Goal: Check status

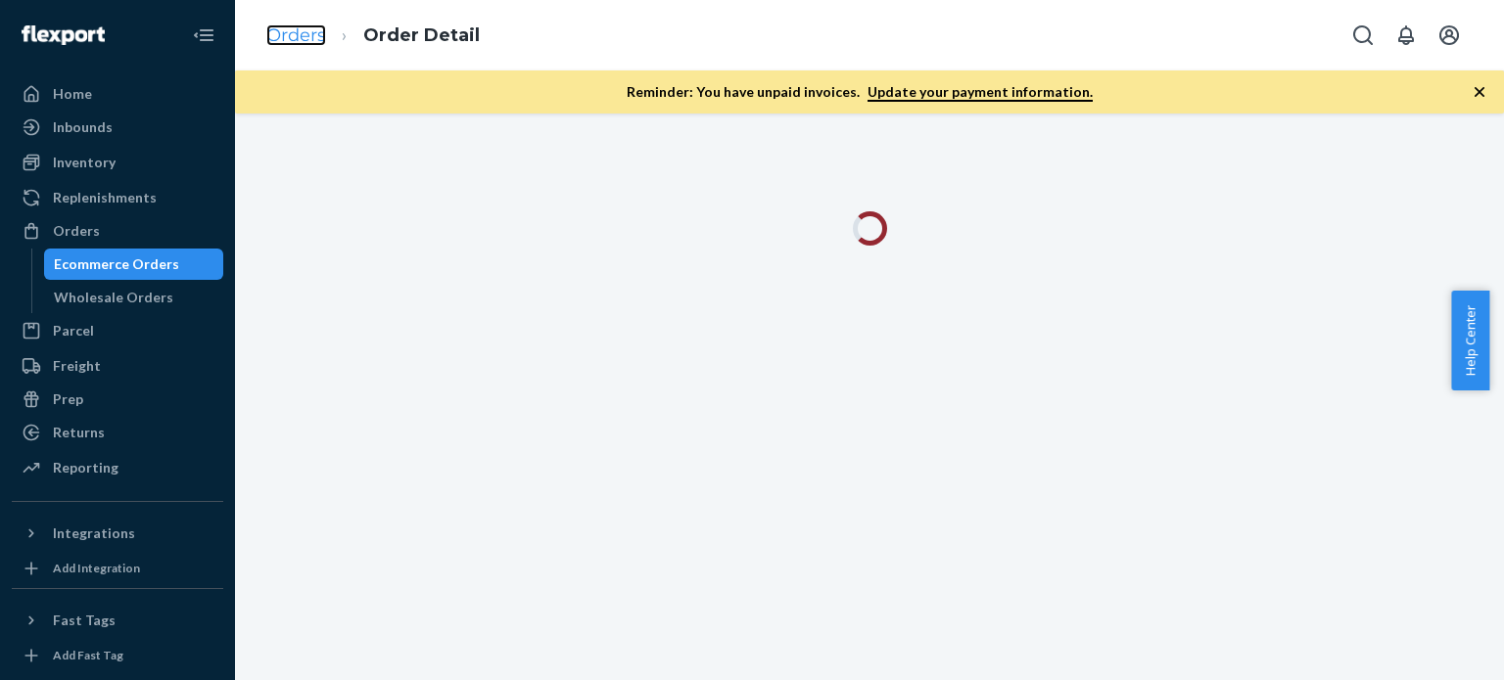
click at [272, 26] on link "Orders" at bounding box center [296, 35] width 60 height 22
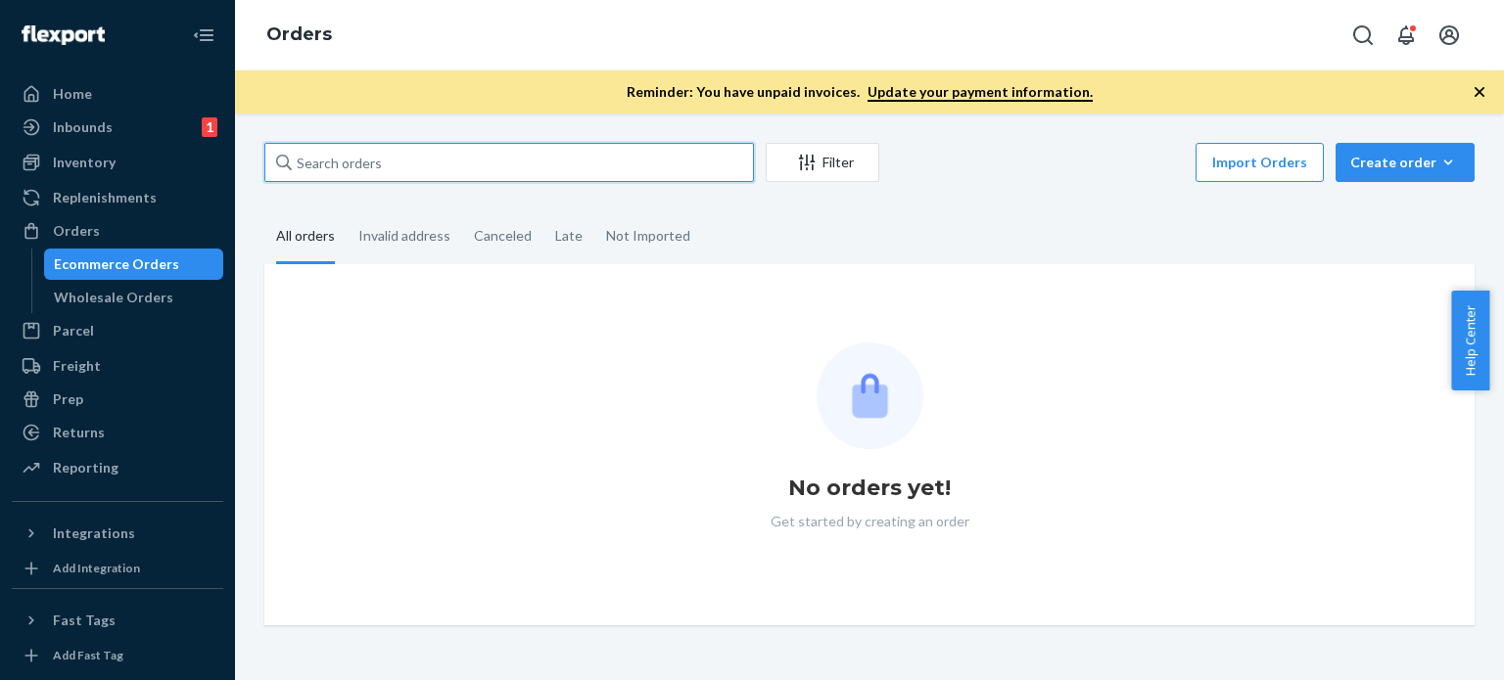
click at [372, 159] on input "text" at bounding box center [508, 162] width 489 height 39
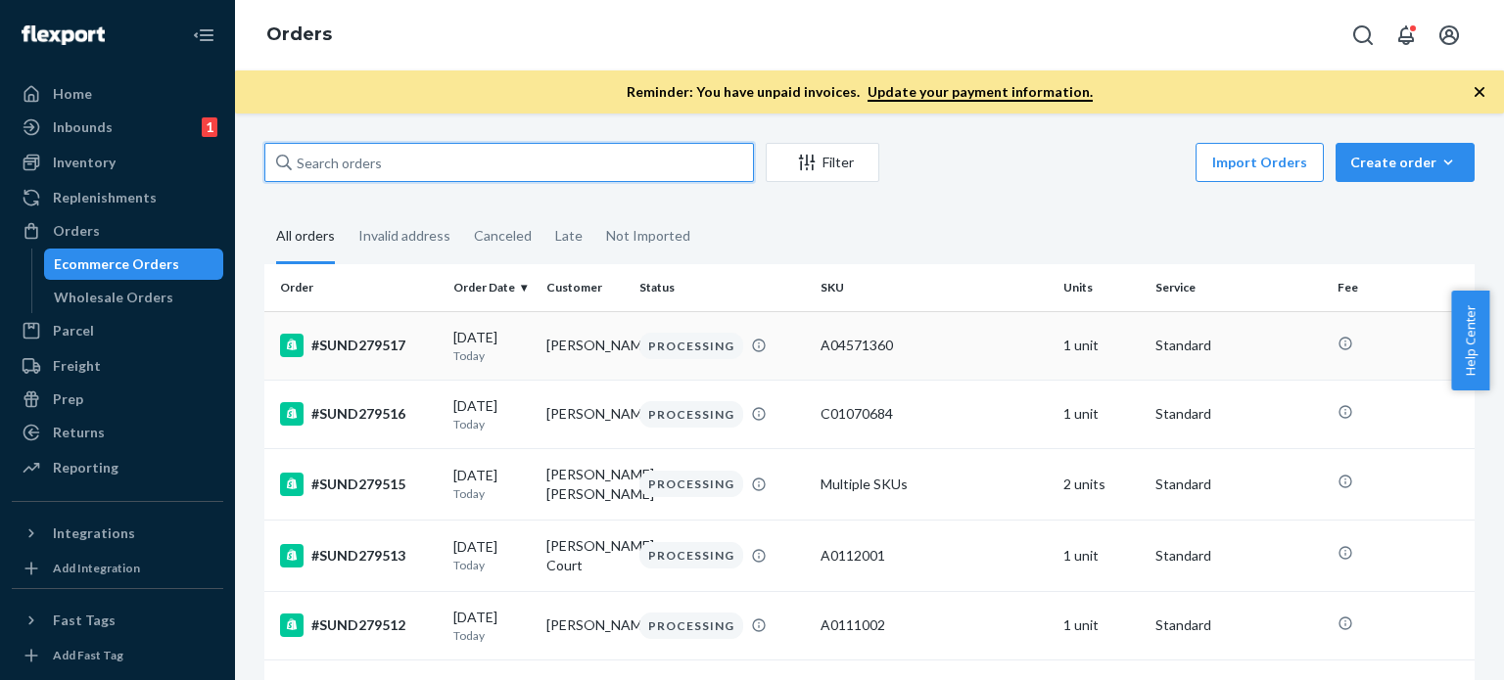
paste input "#SUND278958 Complete"
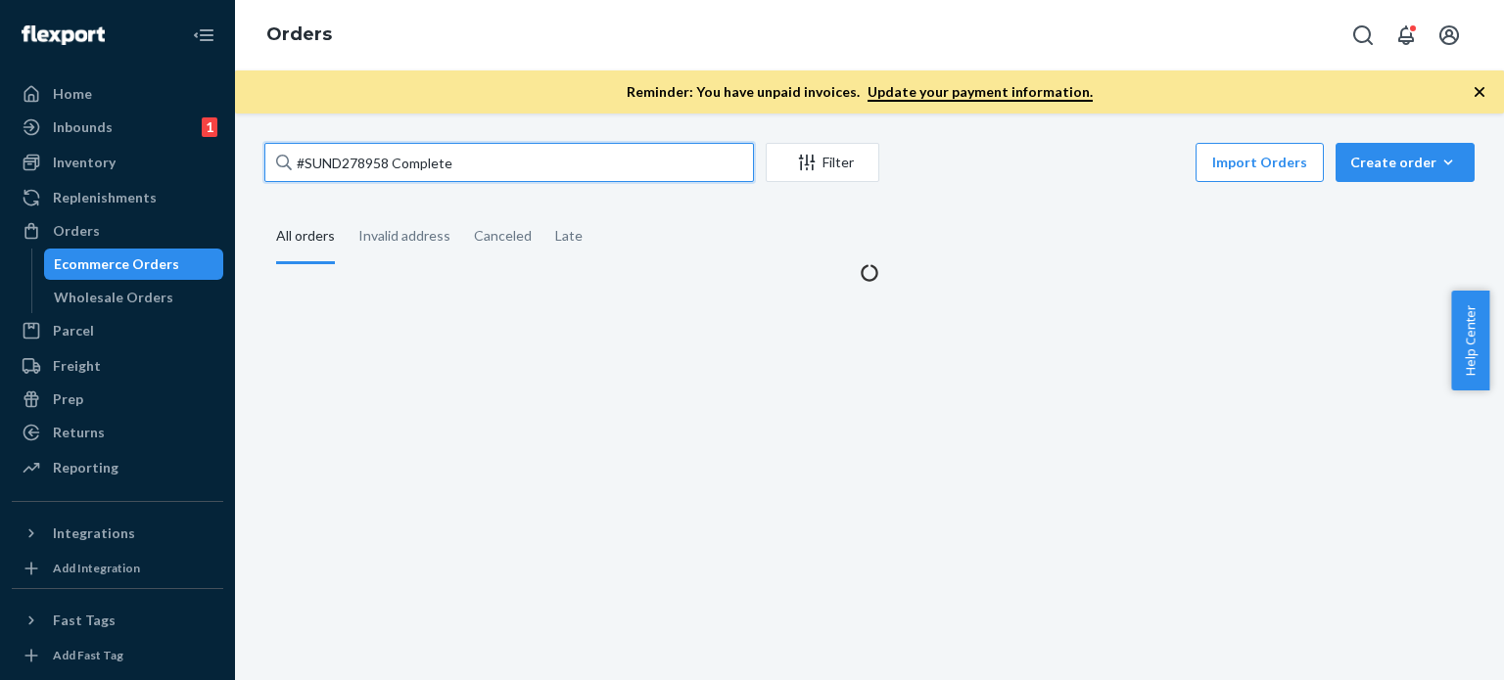
drag, startPoint x: 388, startPoint y: 163, endPoint x: 564, endPoint y: 163, distance: 176.2
click at [564, 163] on input "#SUND278958 Complete" at bounding box center [508, 162] width 489 height 39
type input "#SUND278958"
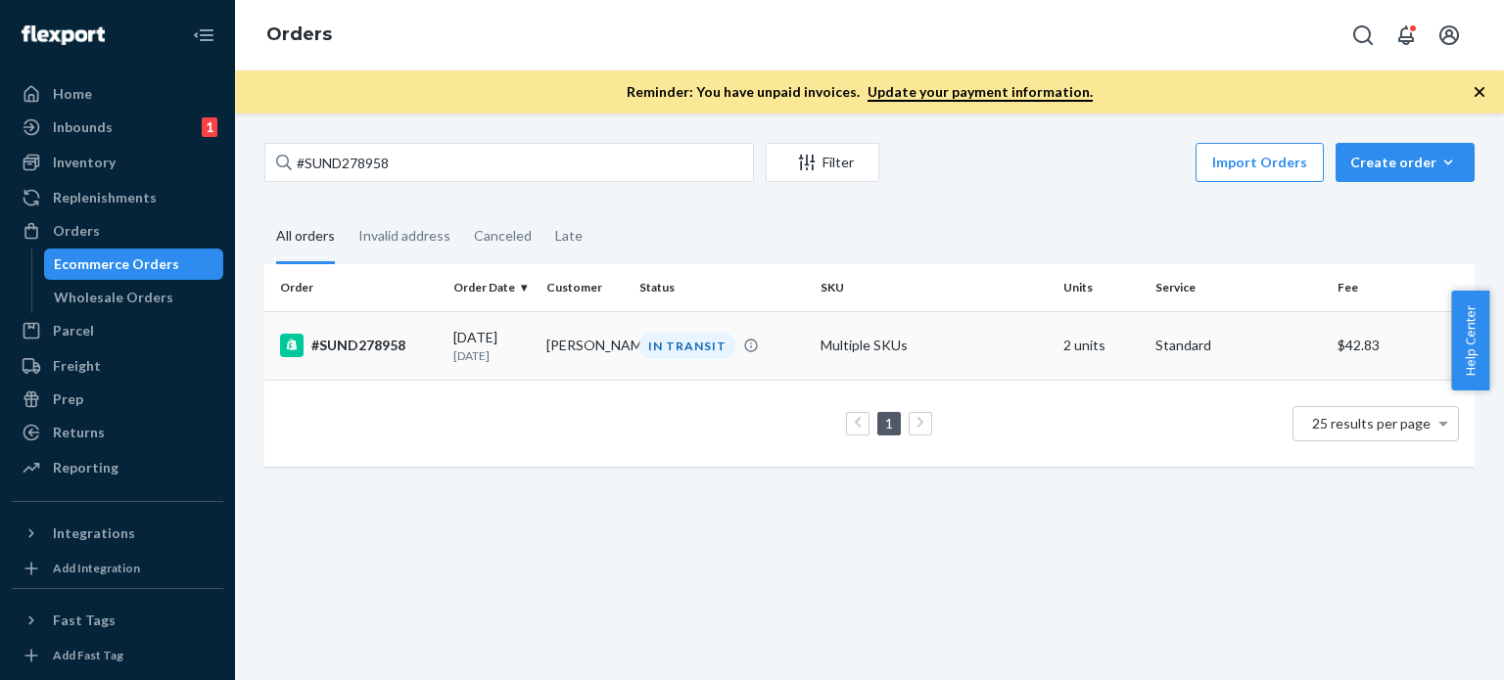
click at [592, 340] on td "[PERSON_NAME]" at bounding box center [584, 345] width 93 height 69
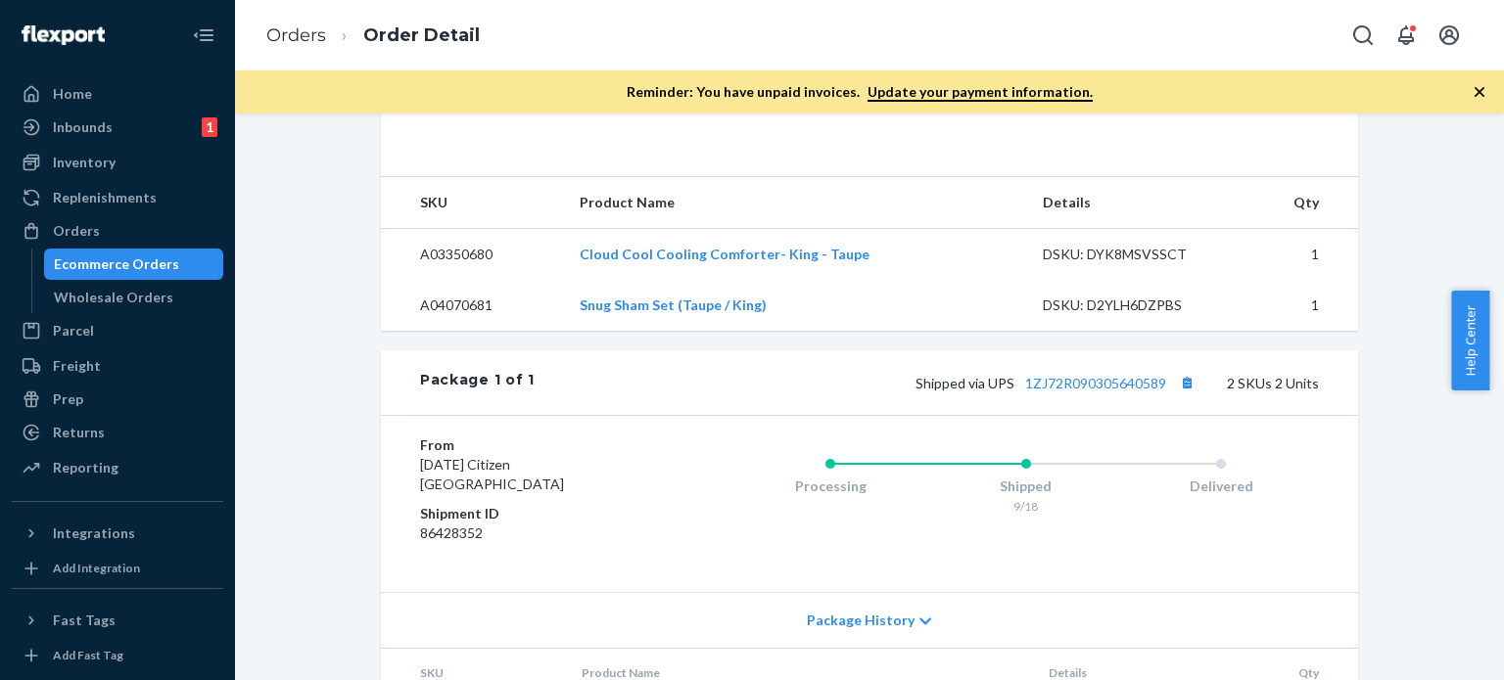
scroll to position [685, 0]
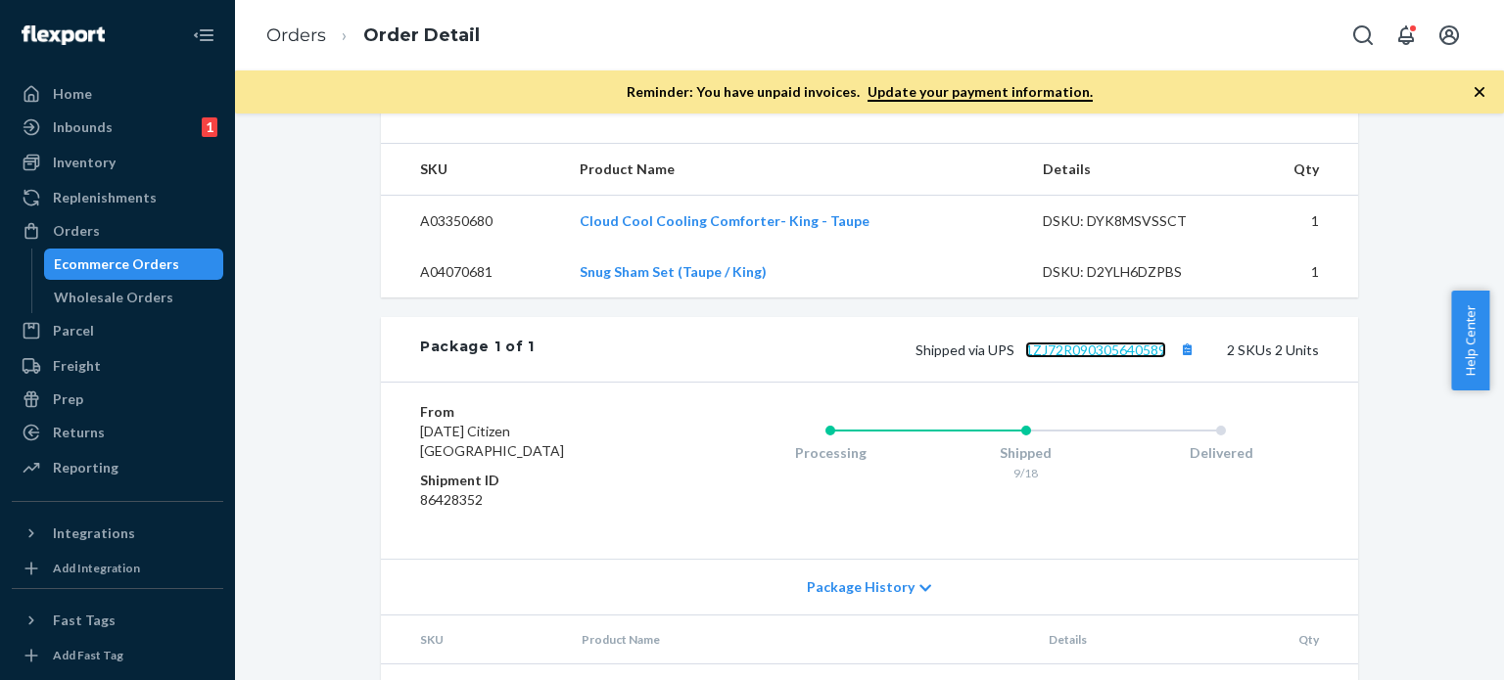
click at [1066, 358] on link "1ZJ72R090305640589" at bounding box center [1095, 350] width 141 height 17
